Goal: Transaction & Acquisition: Download file/media

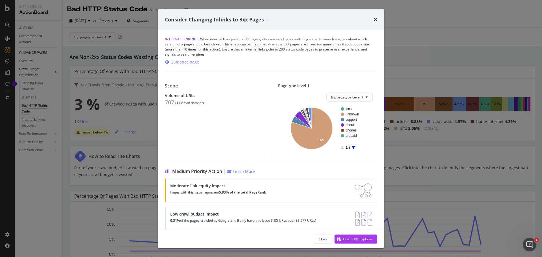
scroll to position [36, 0]
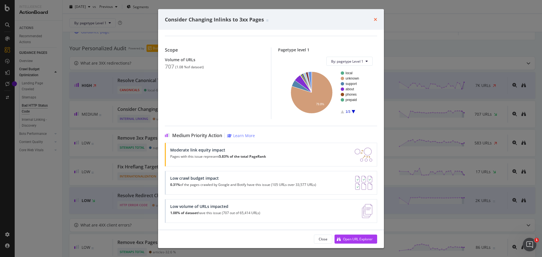
click at [375, 21] on icon "times" at bounding box center [375, 19] width 3 height 5
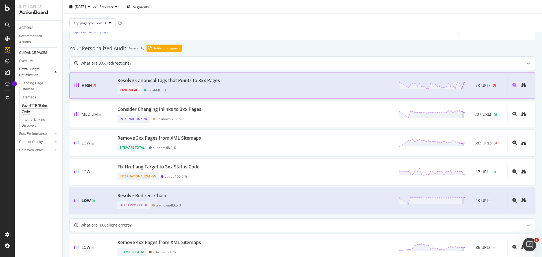
click at [488, 84] on div "7K URLs" at bounding box center [484, 85] width 38 height 8
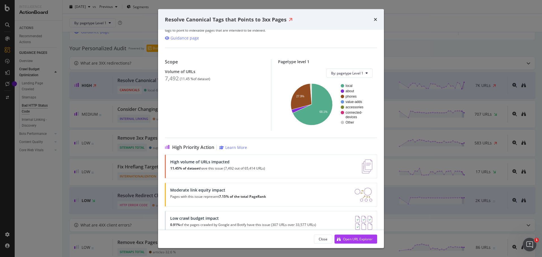
scroll to position [25, 0]
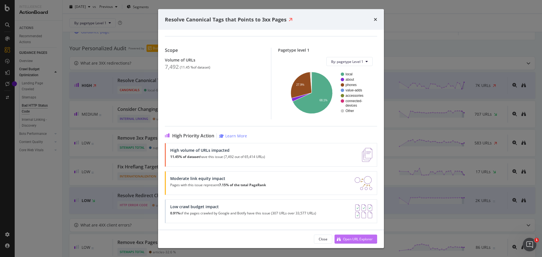
click at [357, 238] on div "Open URL Explorer" at bounding box center [358, 239] width 30 height 5
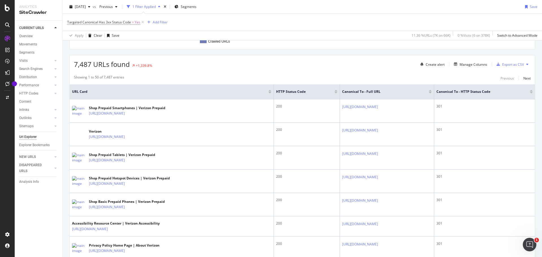
scroll to position [102, 0]
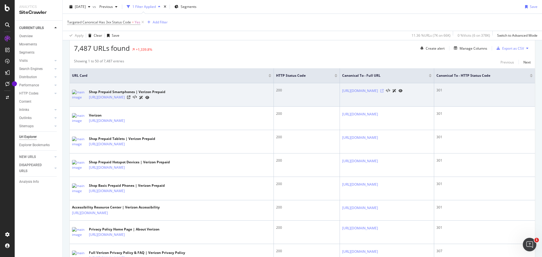
click at [380, 91] on icon at bounding box center [381, 90] width 3 height 3
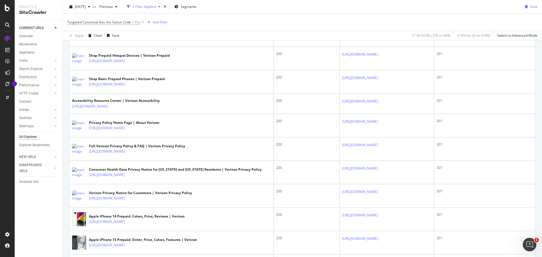
scroll to position [211, 0]
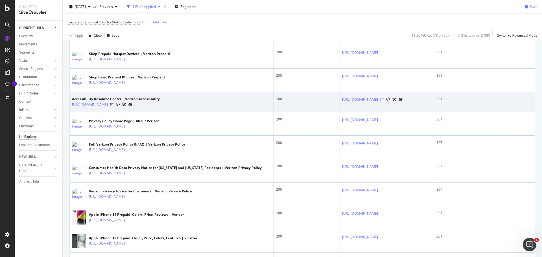
click at [380, 100] on icon at bounding box center [381, 99] width 3 height 3
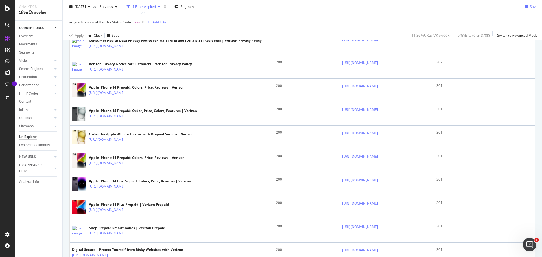
scroll to position [340, 0]
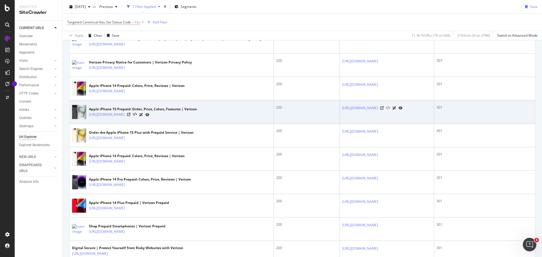
click at [390, 110] on icon at bounding box center [388, 108] width 4 height 4
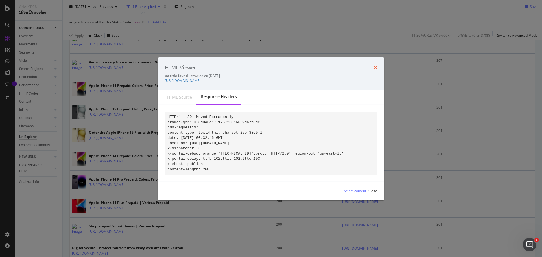
click at [374, 65] on icon "times" at bounding box center [375, 67] width 3 height 5
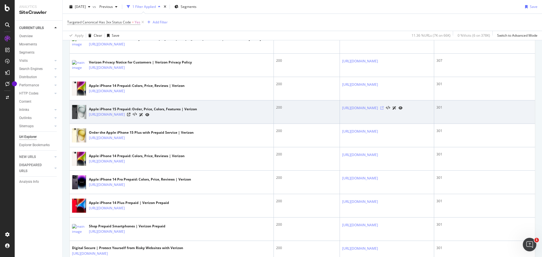
click at [384, 110] on icon at bounding box center [381, 107] width 3 height 3
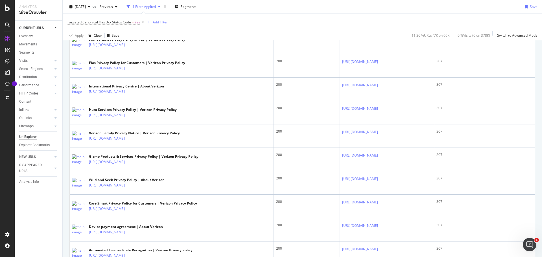
scroll to position [0, 0]
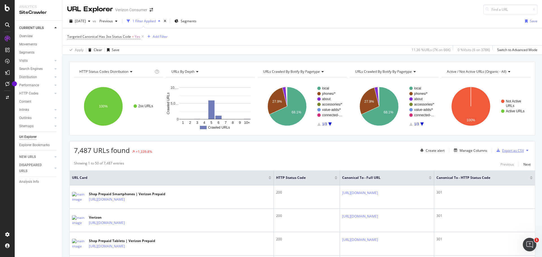
click at [506, 151] on div "Export as CSV" at bounding box center [513, 150] width 22 height 5
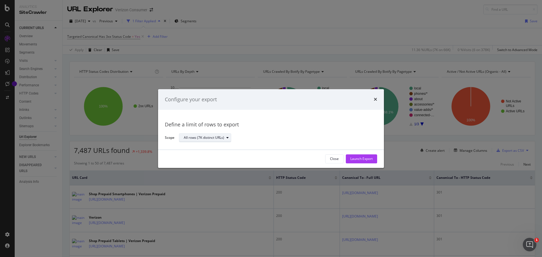
click at [208, 141] on div "All rows (7K distinct URLs)" at bounding box center [207, 138] width 47 height 8
click at [254, 123] on div "Define a limit of rows to export" at bounding box center [271, 124] width 212 height 7
click at [357, 159] on div "Launch Export" at bounding box center [361, 159] width 22 height 5
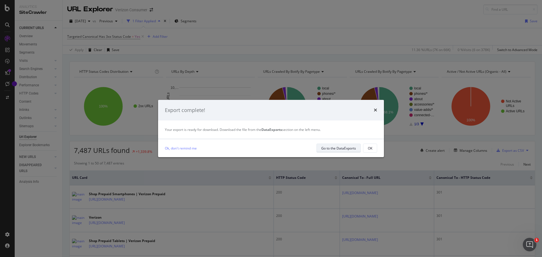
drag, startPoint x: 441, startPoint y: 5, endPoint x: 341, endPoint y: 150, distance: 176.8
click at [341, 150] on div "Go to the DataExports" at bounding box center [338, 148] width 35 height 5
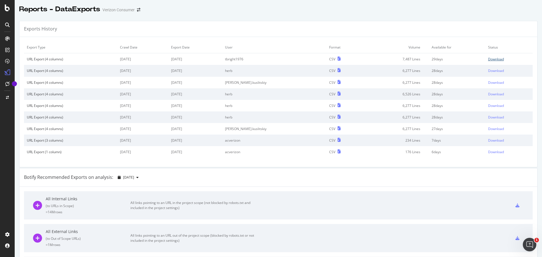
click at [488, 58] on div "Download" at bounding box center [496, 59] width 16 height 5
